Goal: Find specific page/section: Find specific page/section

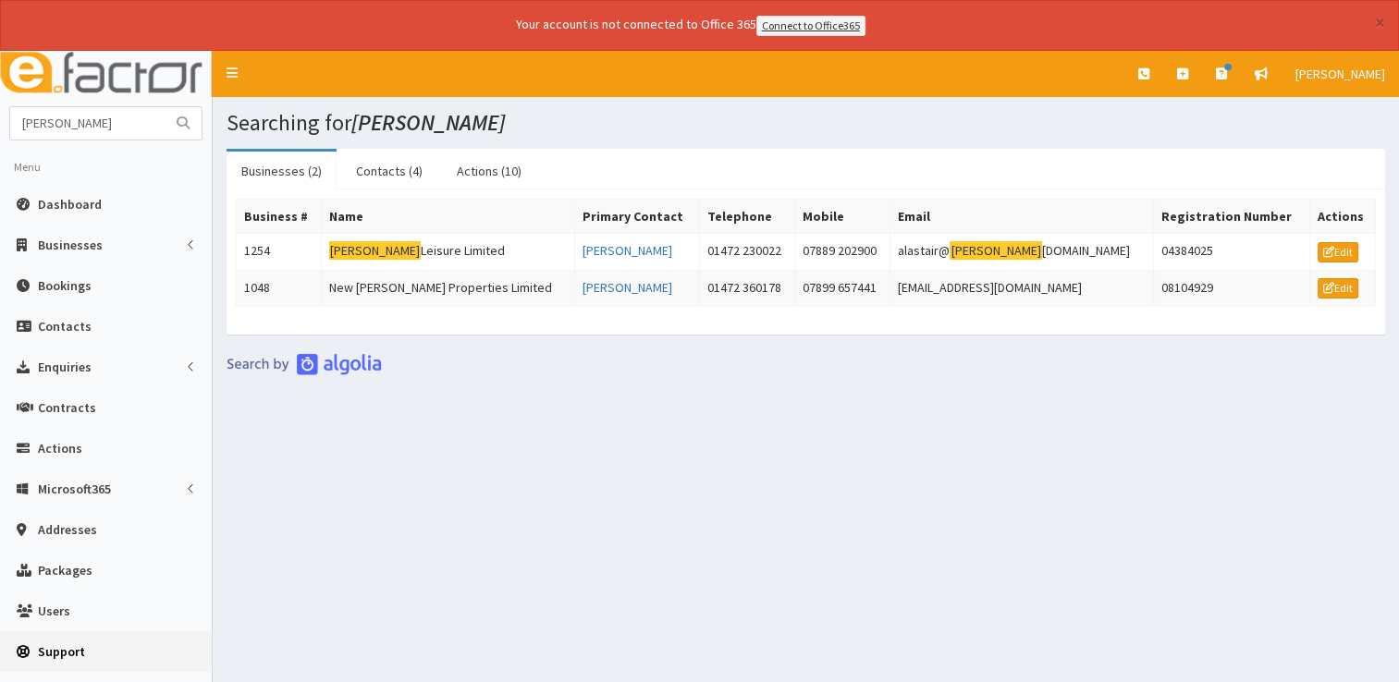
drag, startPoint x: 1117, startPoint y: 588, endPoint x: 0, endPoint y: 660, distance: 1118.9
click at [337, 665] on div "Searching for newby Businesses (2) Contacts (4) Actions (10) Business # Name Pr…" at bounding box center [806, 391] width 1186 height 589
click at [67, 202] on span "Dashboard" at bounding box center [70, 204] width 64 height 17
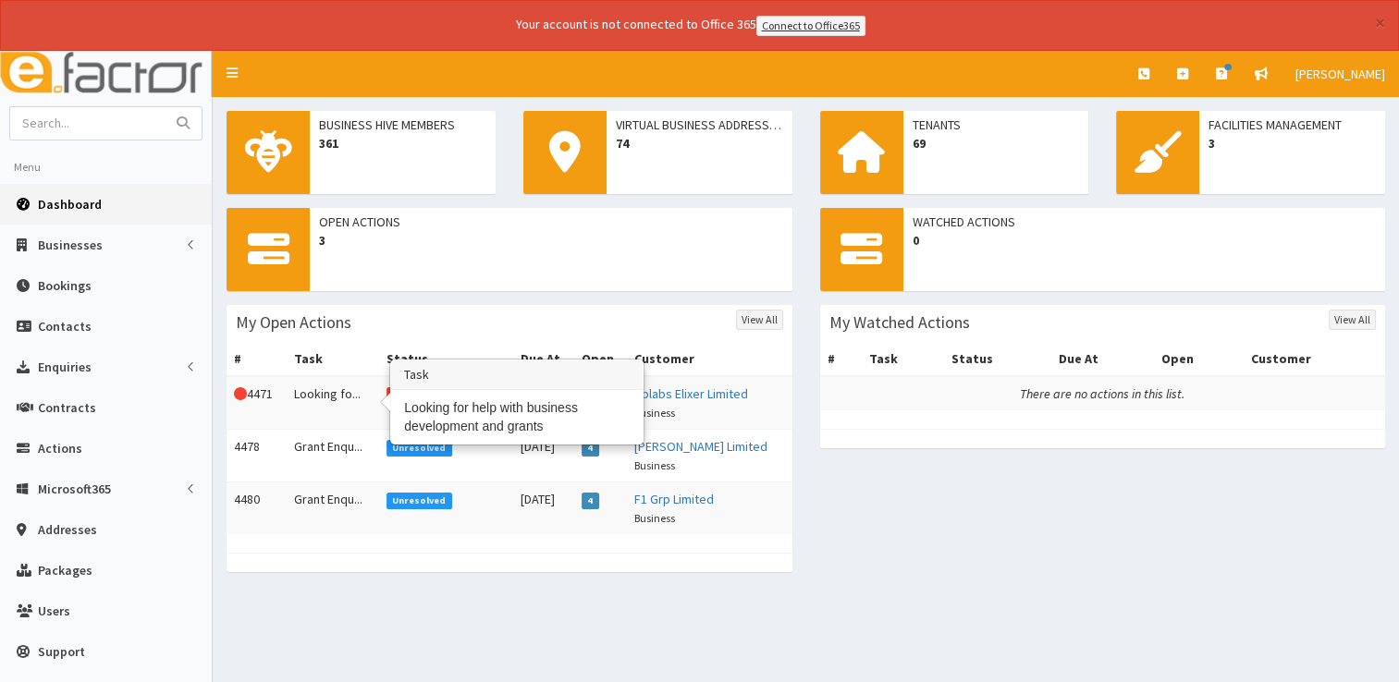
click at [306, 394] on td "Looking fo..." at bounding box center [333, 403] width 92 height 54
click at [307, 405] on td "Looking fo..." at bounding box center [333, 403] width 92 height 54
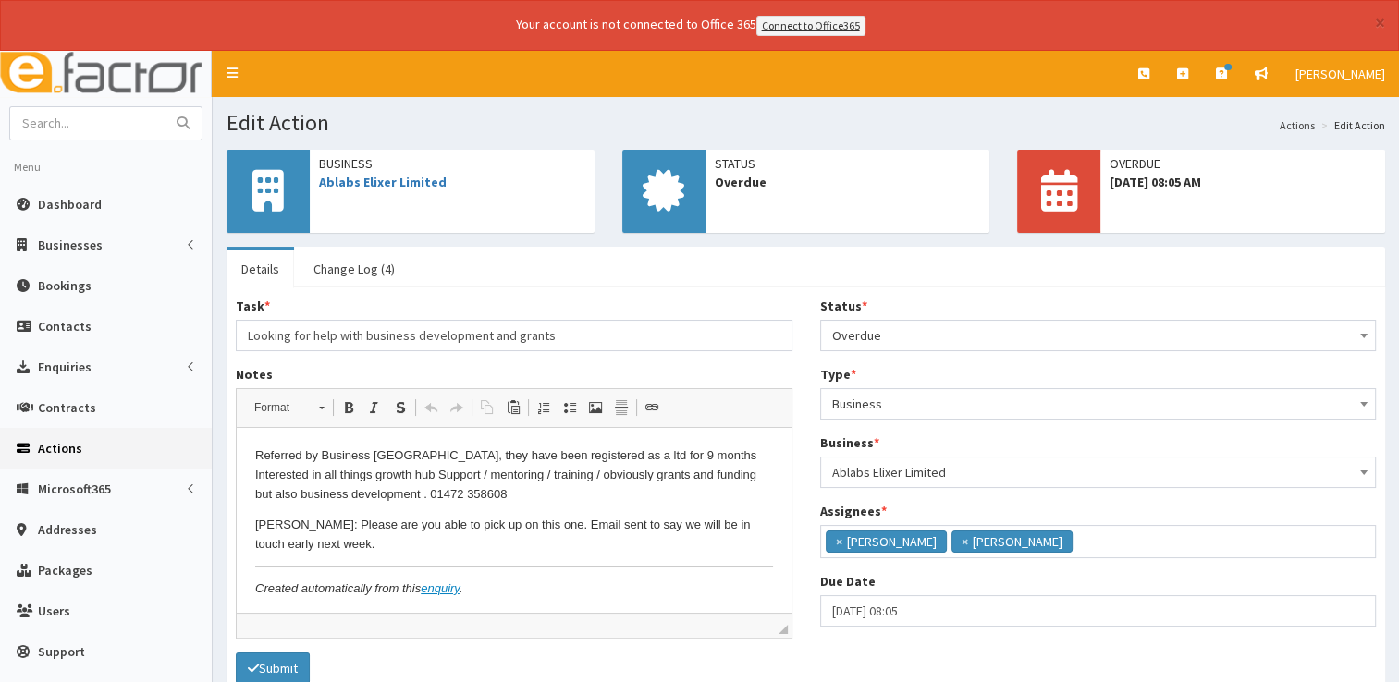
scroll to position [11, 0]
click at [370, 261] on link "Change Log (4)" at bounding box center [354, 269] width 111 height 39
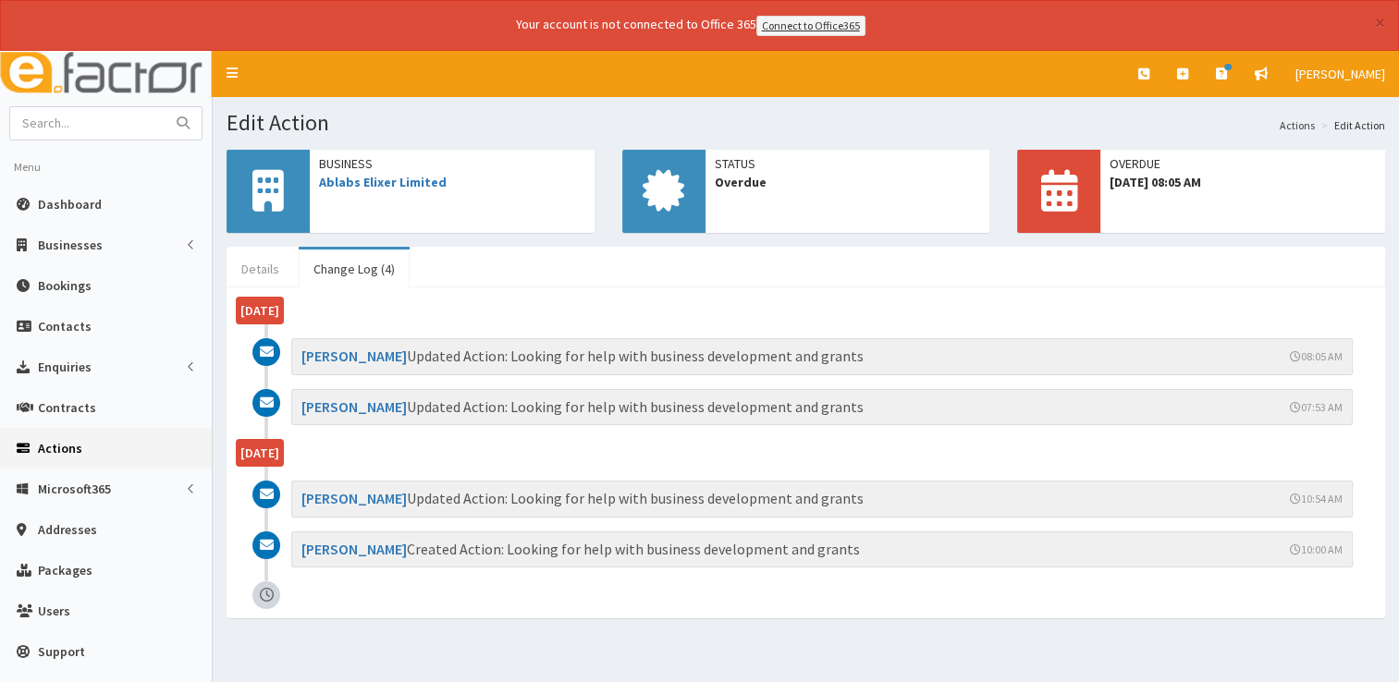
click at [264, 275] on link "Details" at bounding box center [259, 269] width 67 height 39
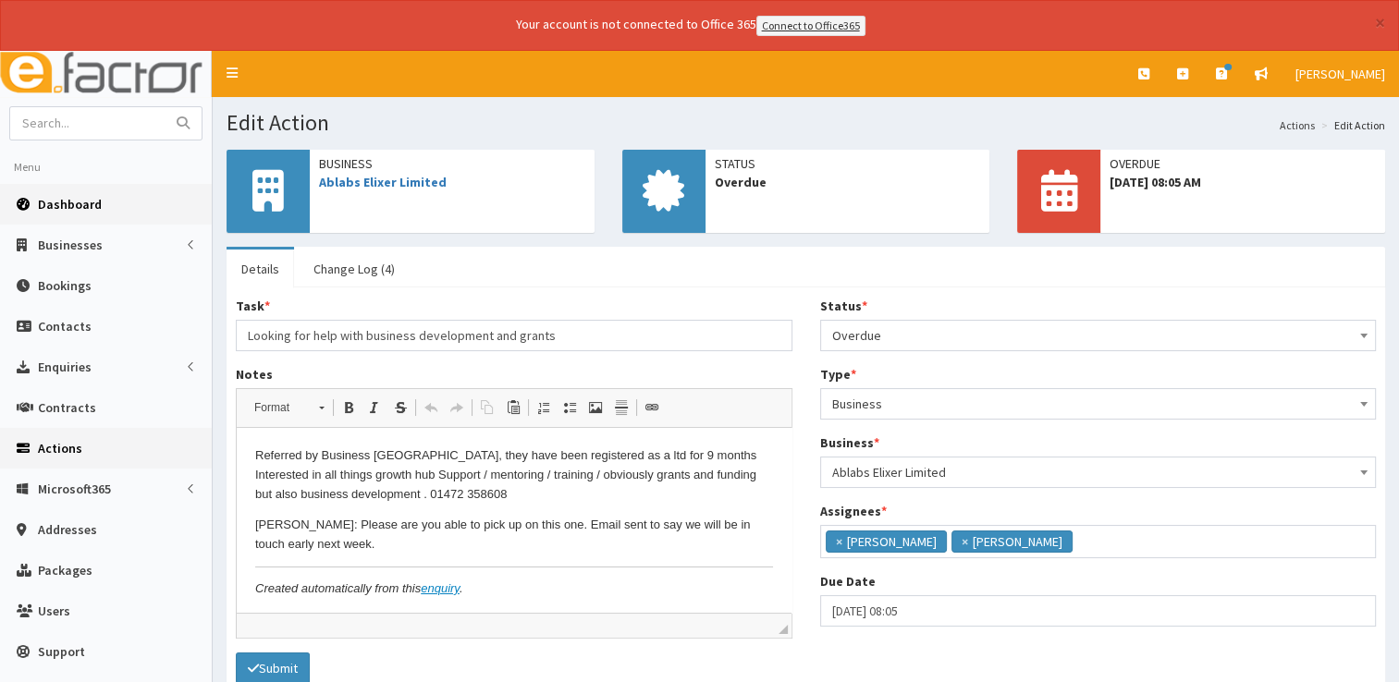
click at [81, 204] on span "Dashboard" at bounding box center [70, 204] width 64 height 17
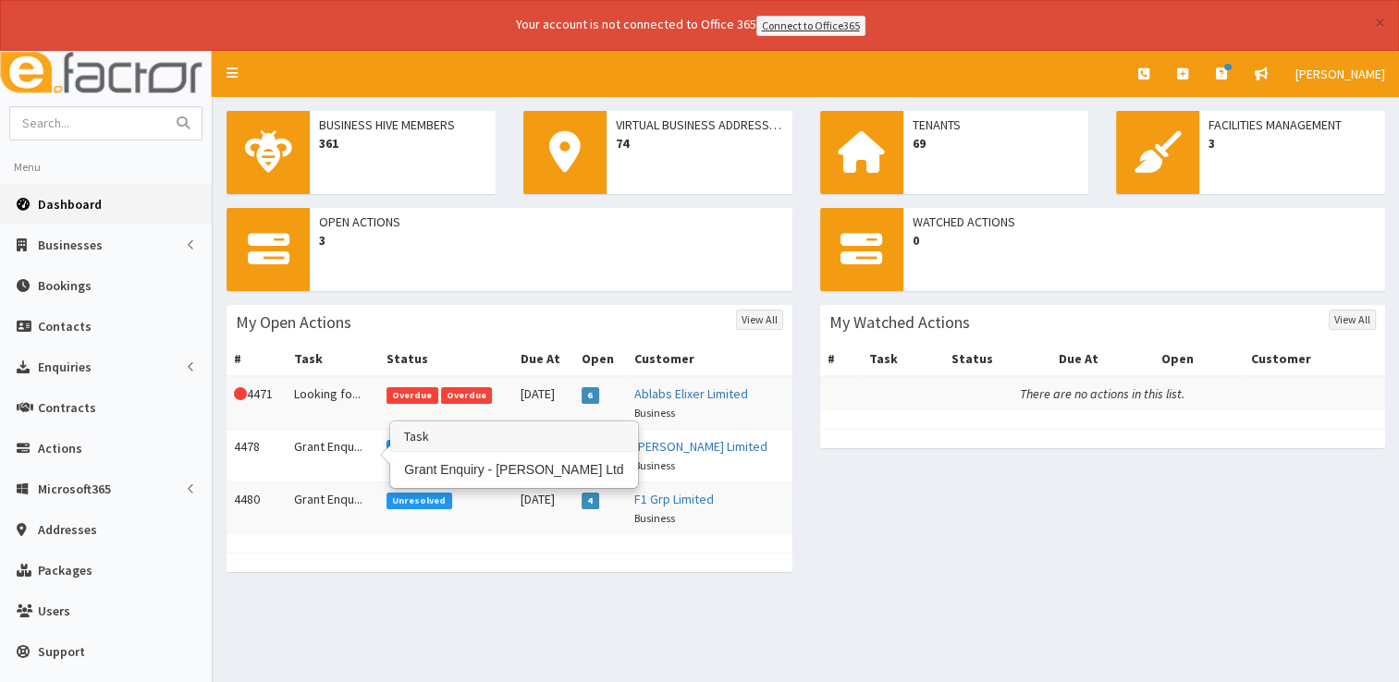
click at [318, 445] on td "Grant Enqu..." at bounding box center [333, 455] width 92 height 53
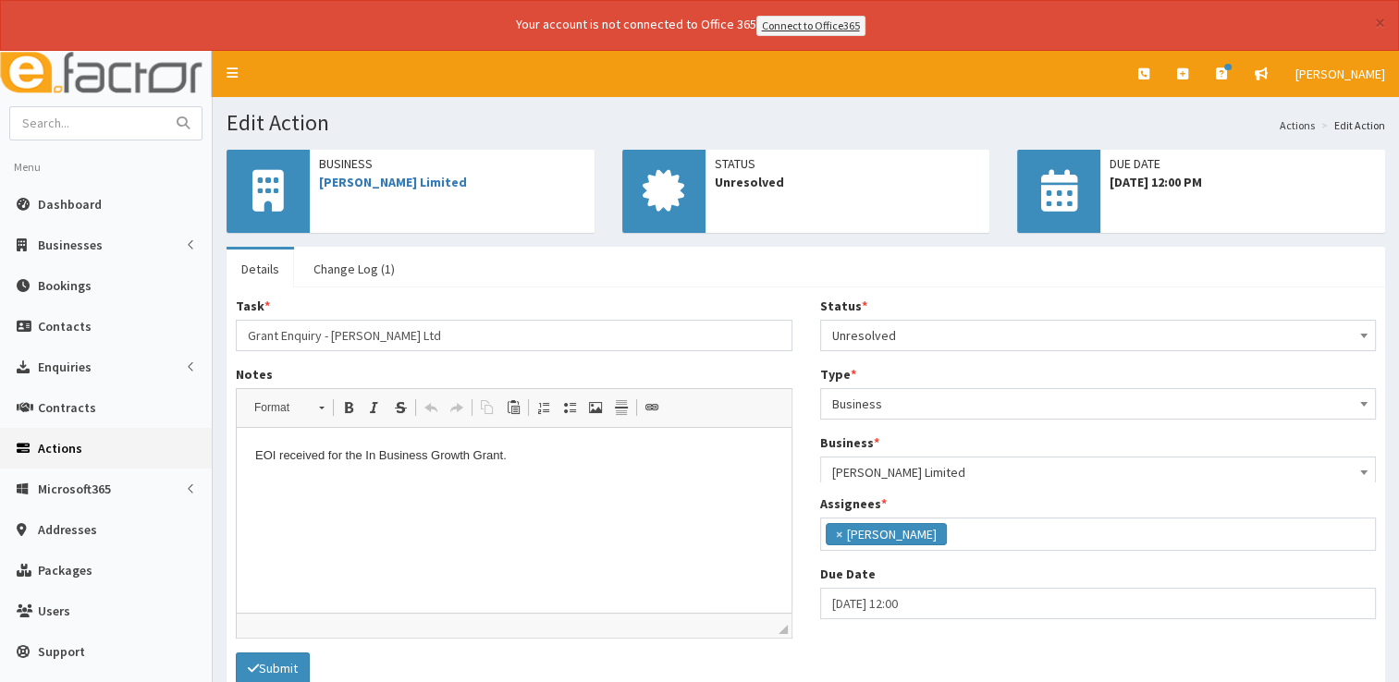
scroll to position [97, 0]
